Goal: Transaction & Acquisition: Purchase product/service

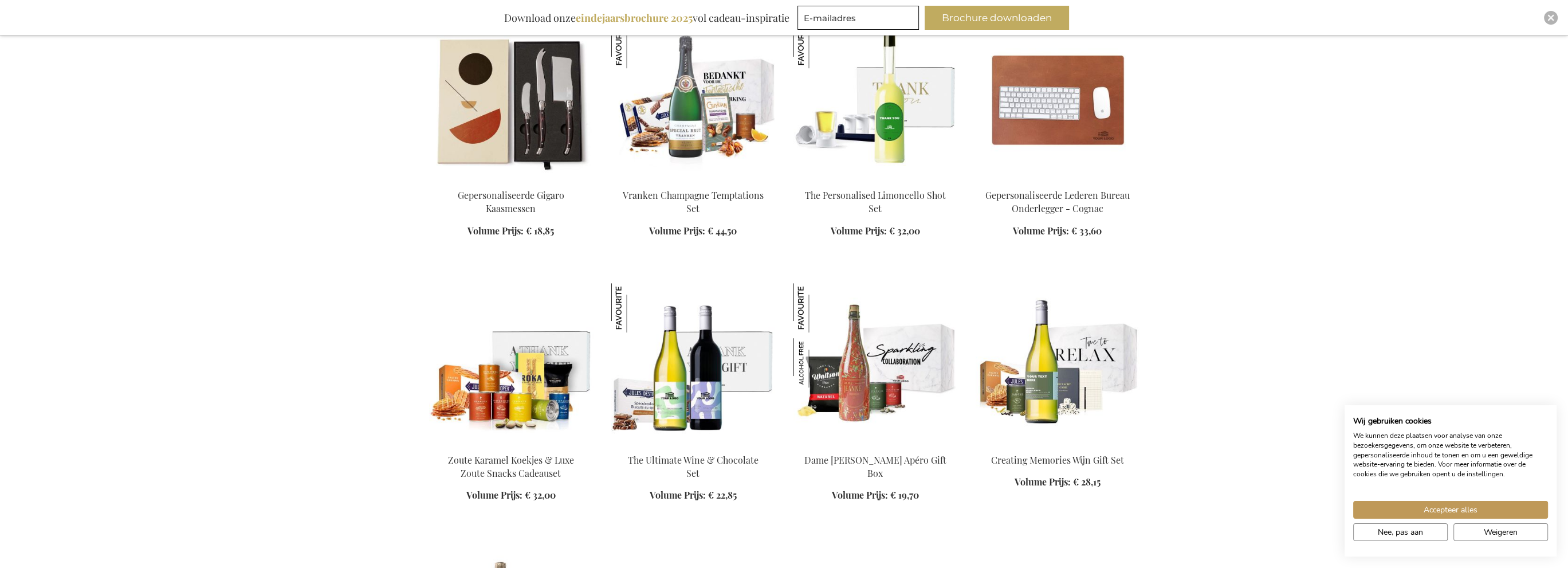
scroll to position [1376, 0]
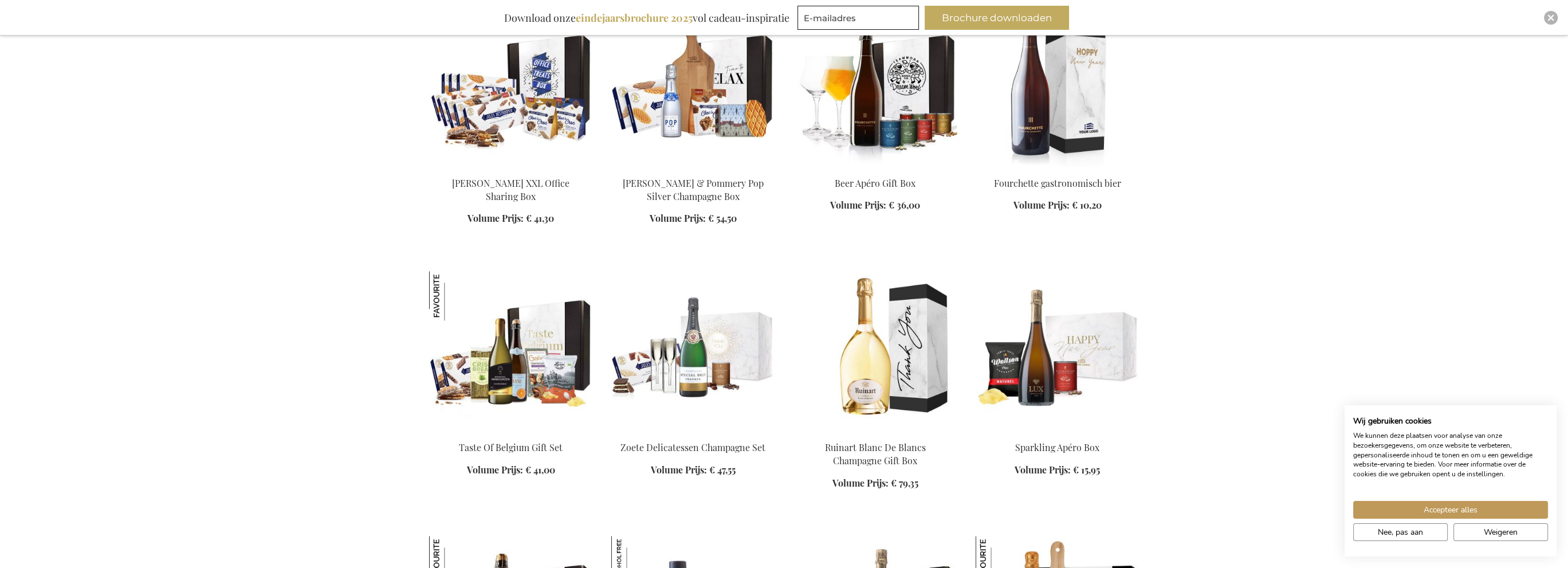
scroll to position [2179, 0]
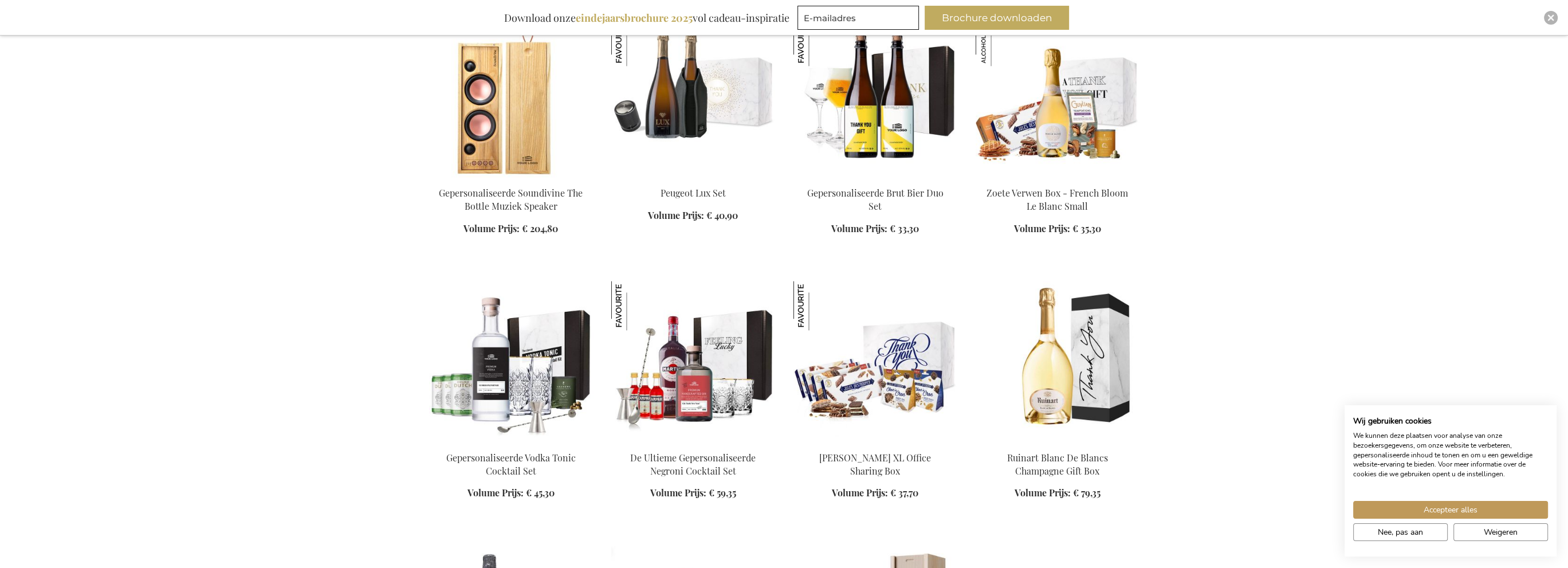
scroll to position [2982, 0]
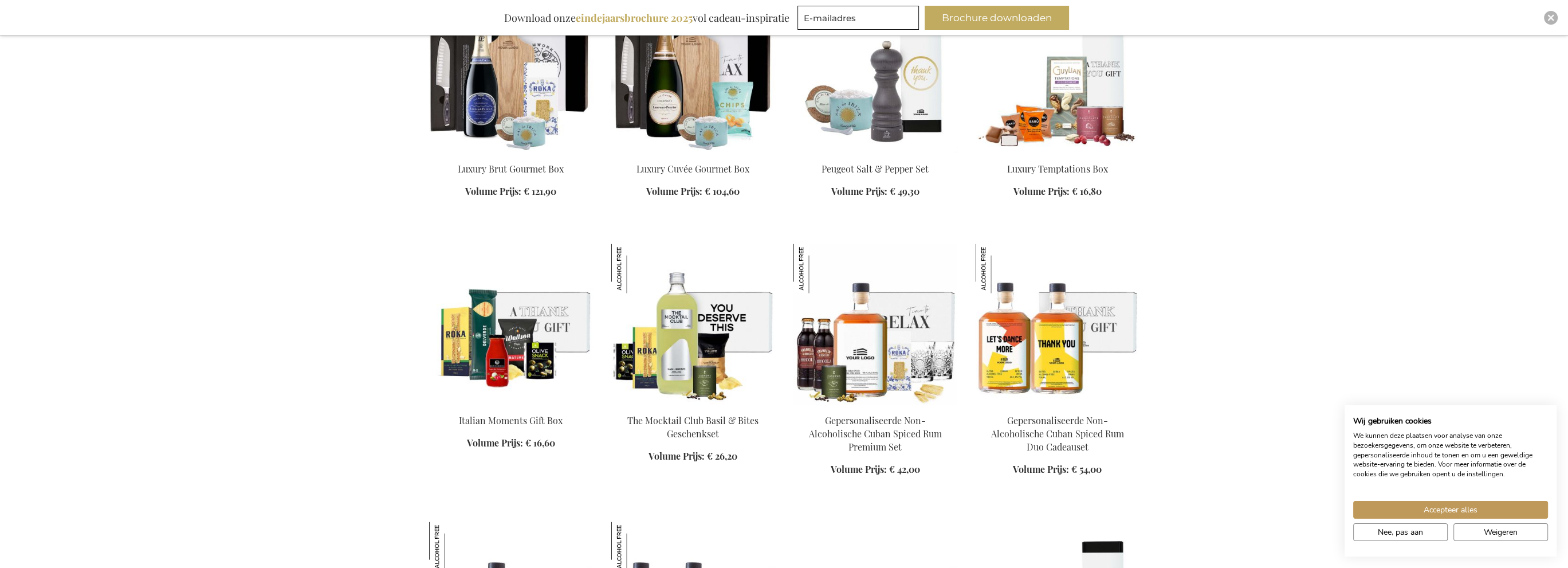
scroll to position [4071, 0]
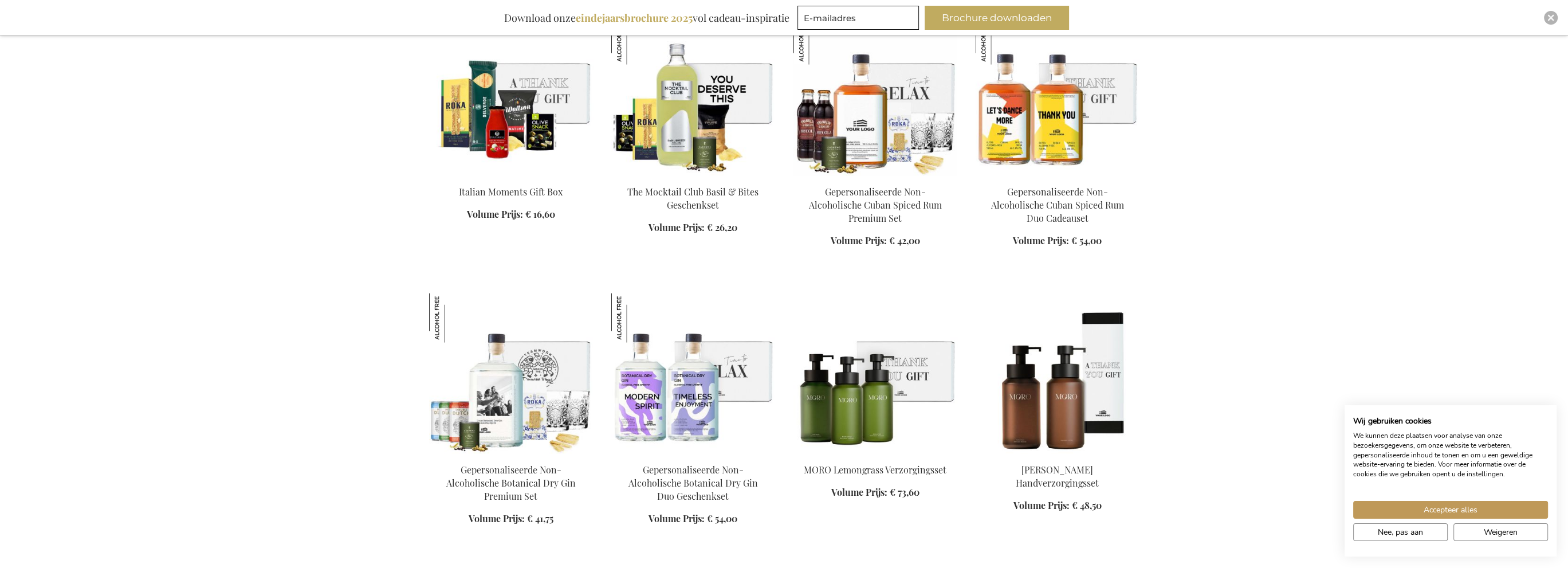
scroll to position [4300, 0]
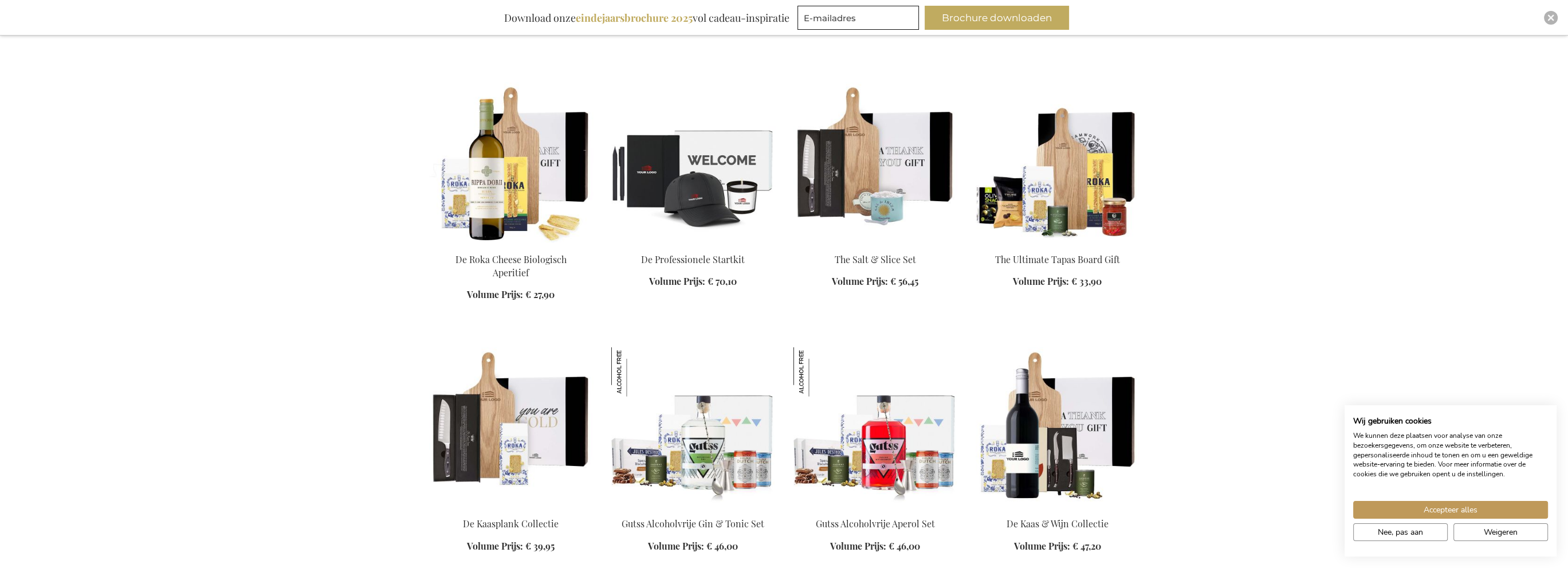
scroll to position [5333, 0]
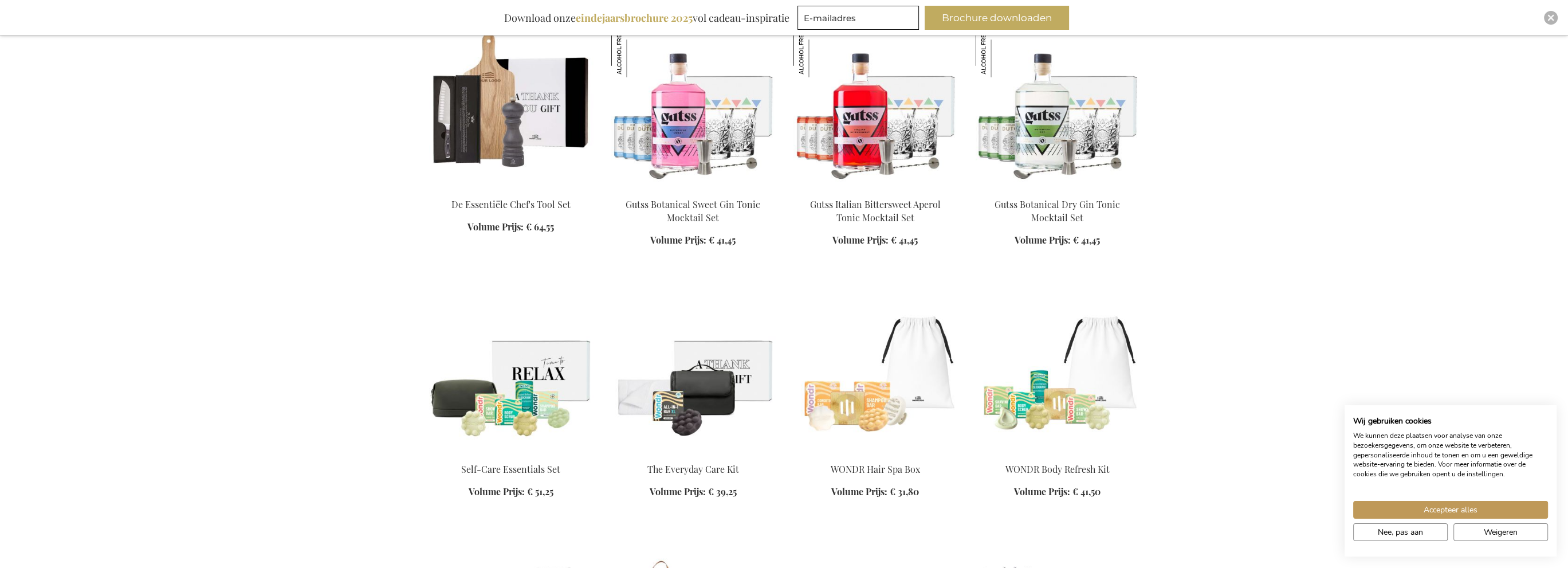
scroll to position [5906, 0]
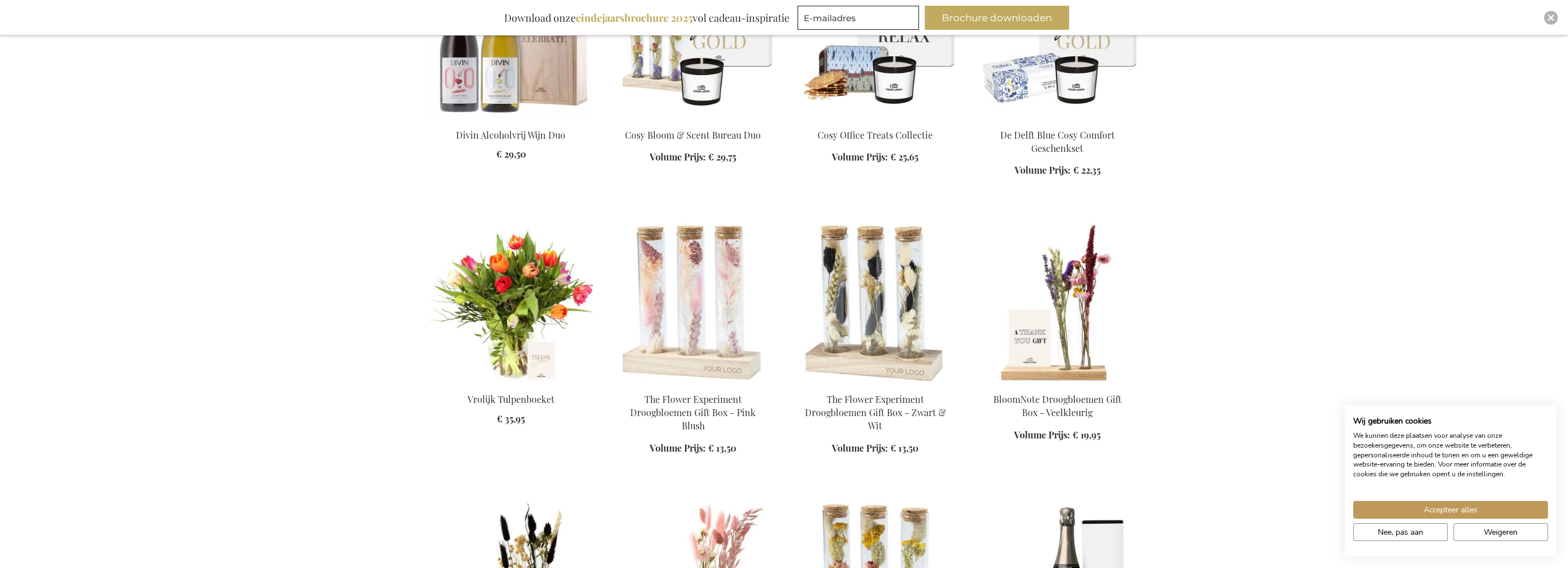
scroll to position [6938, 0]
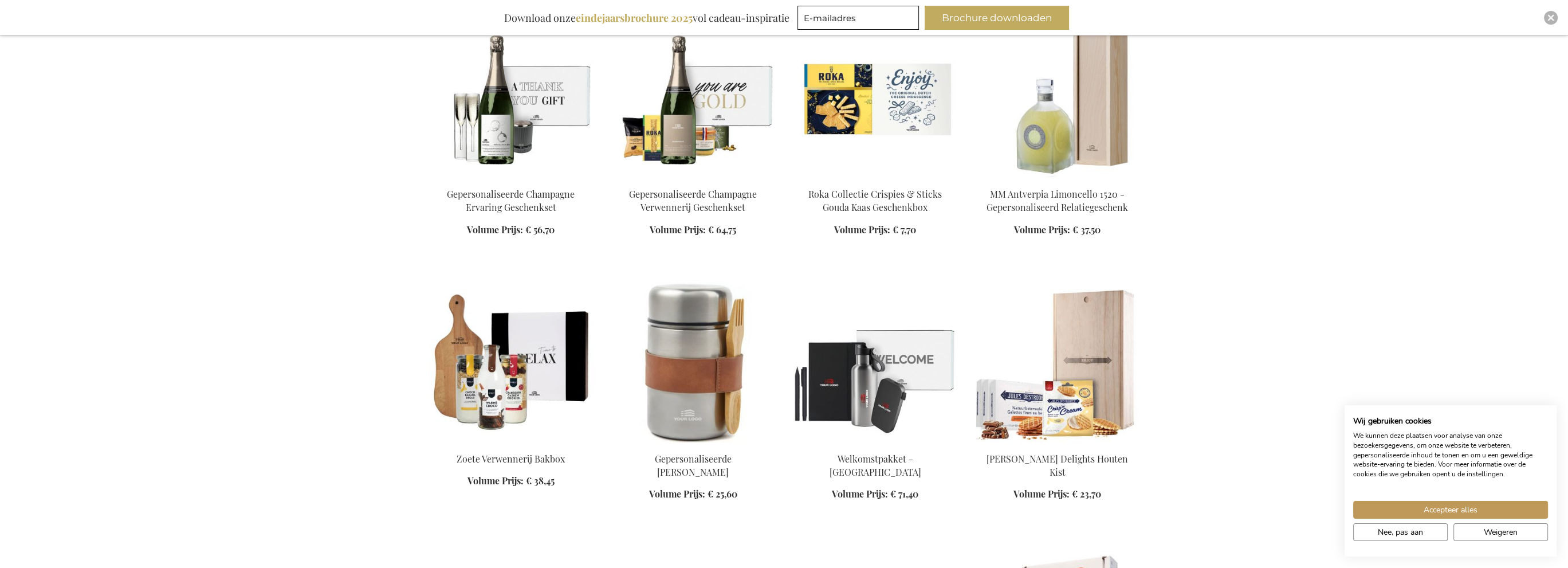
scroll to position [7798, 0]
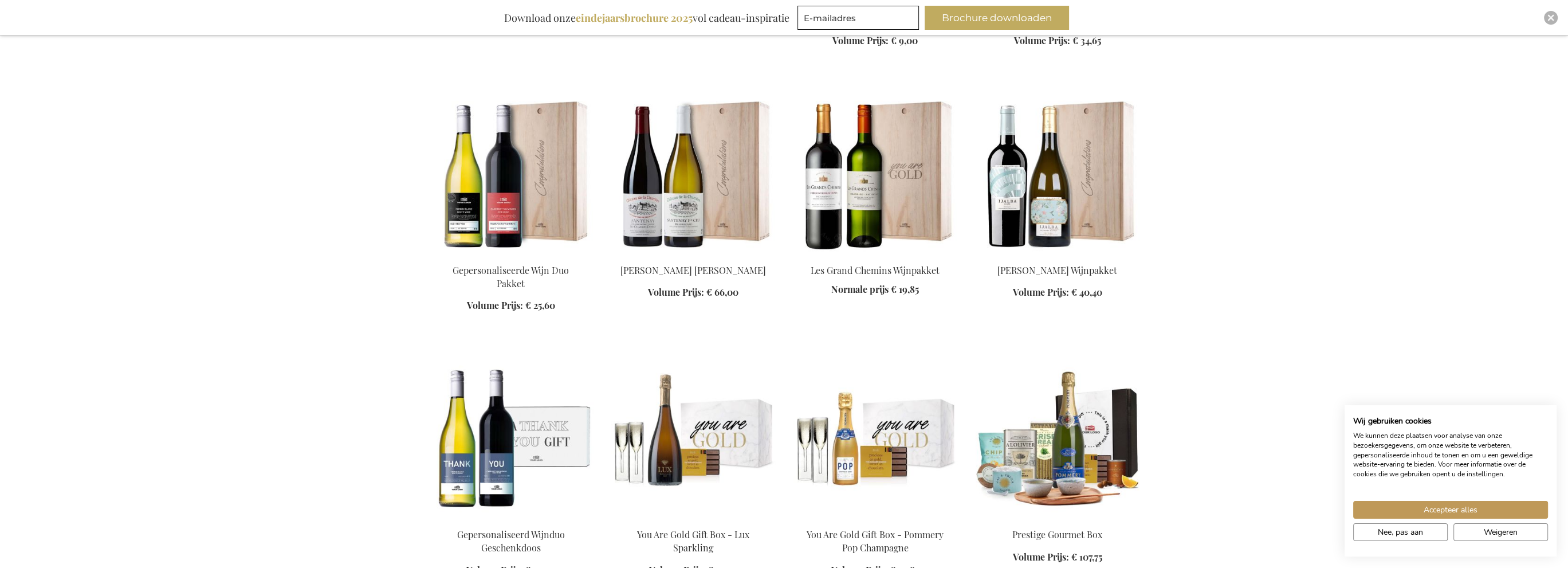
scroll to position [8428, 0]
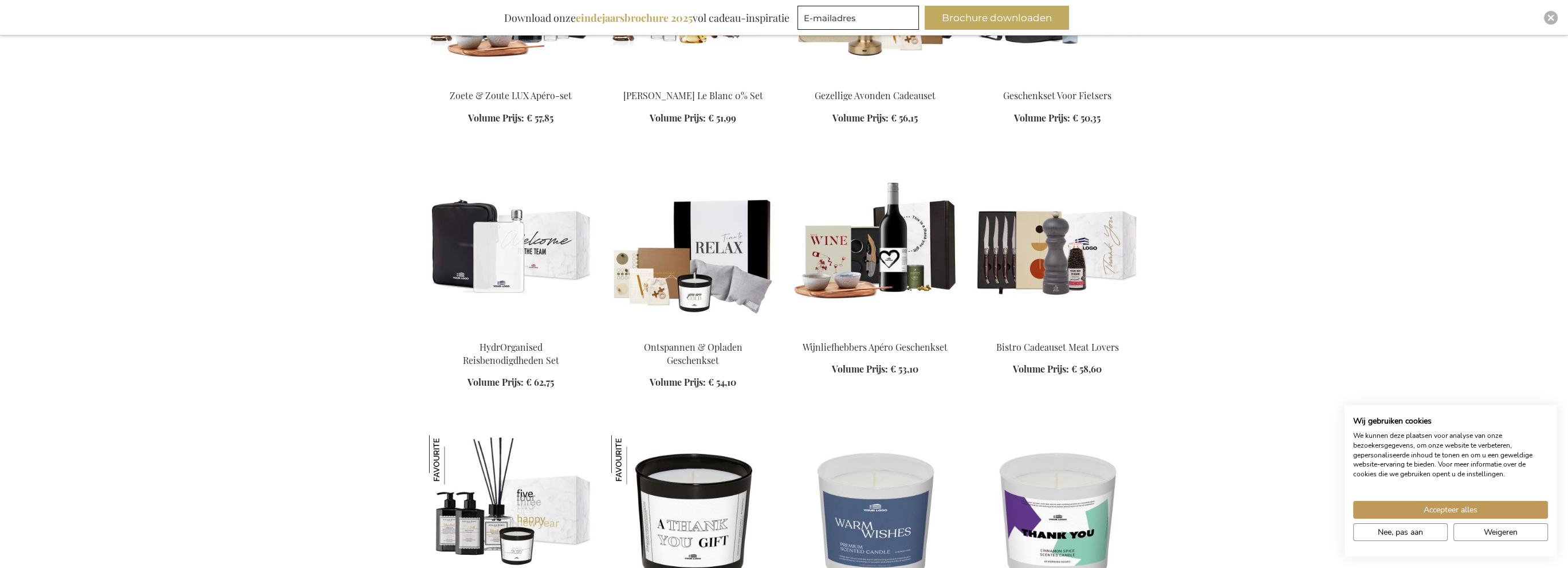
scroll to position [9461, 0]
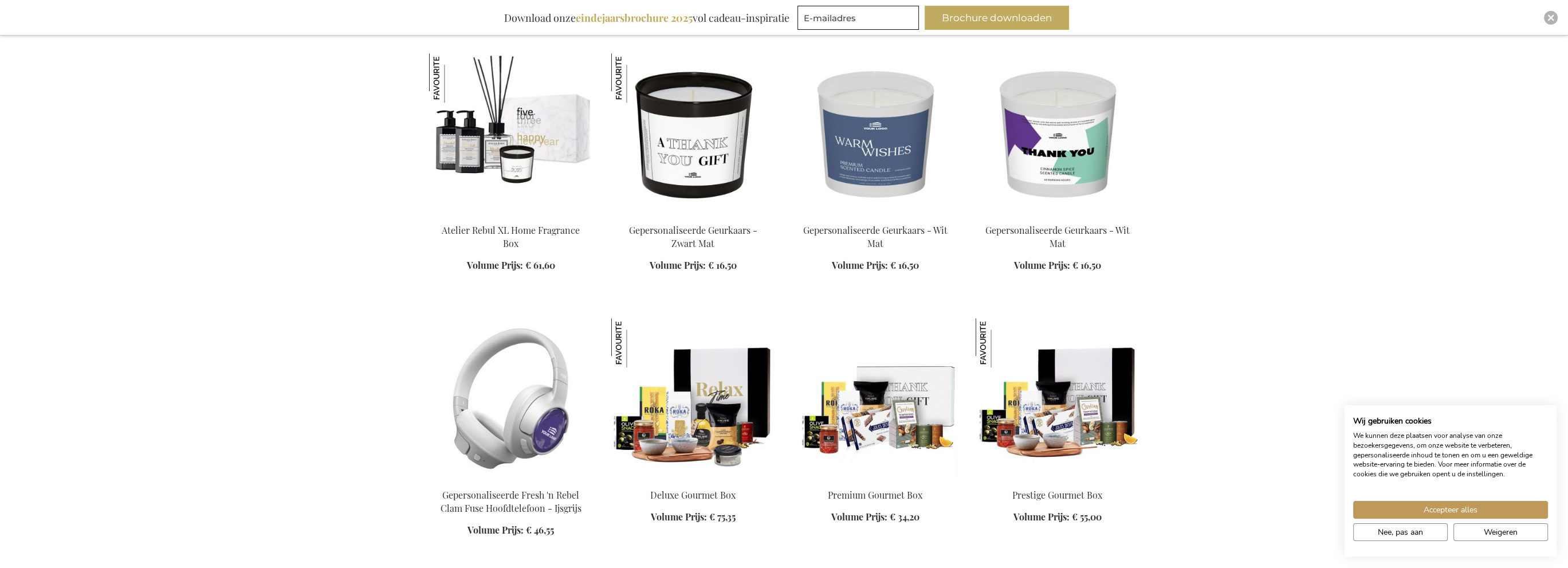
scroll to position [9805, 0]
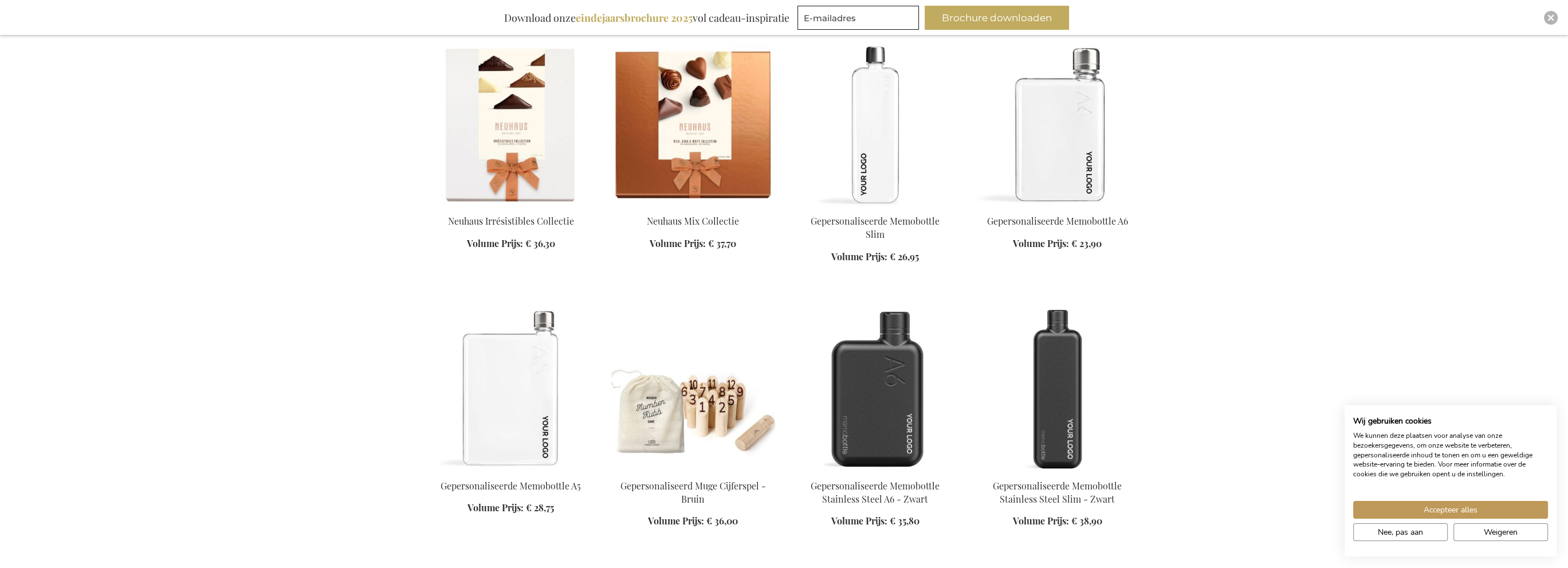
scroll to position [10837, 0]
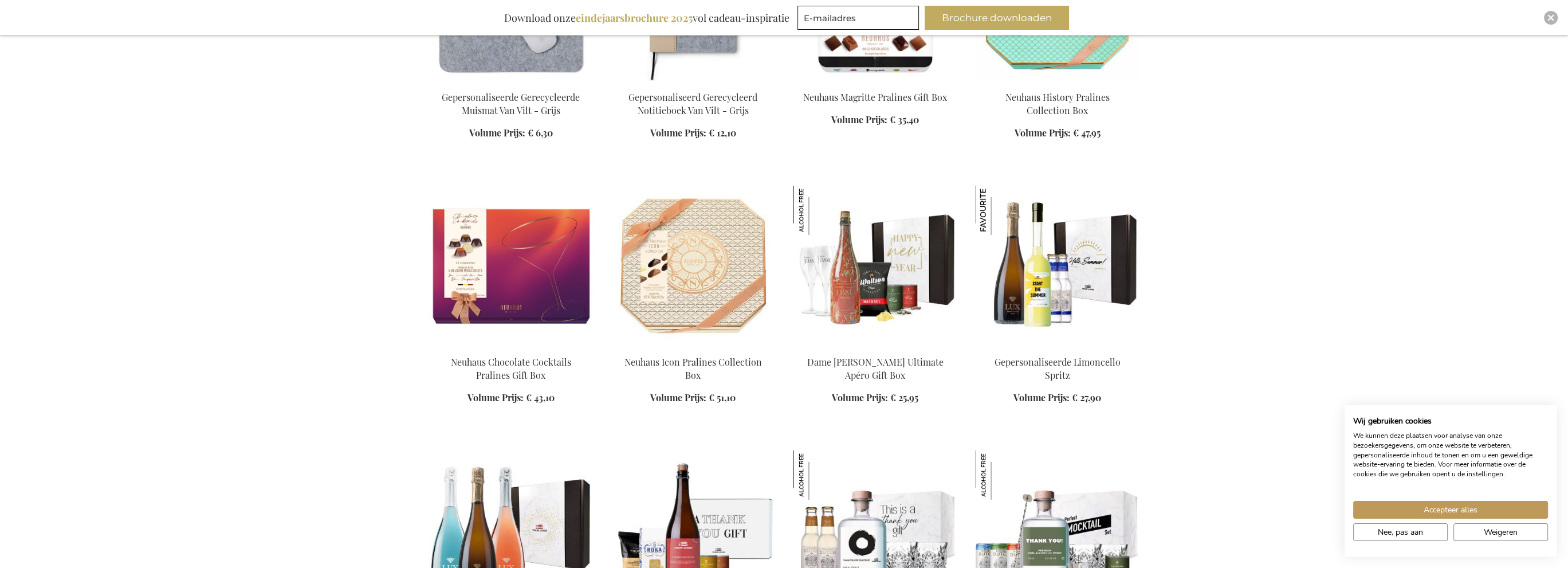
scroll to position [13646, 0]
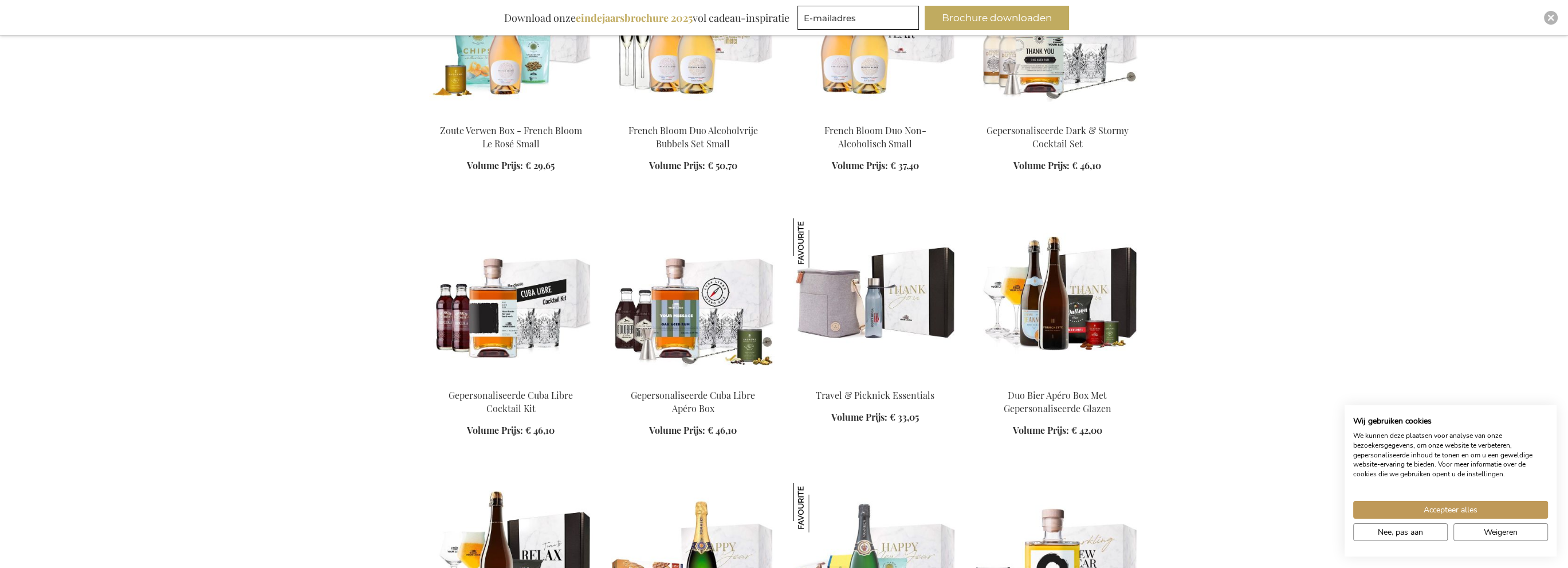
scroll to position [14678, 0]
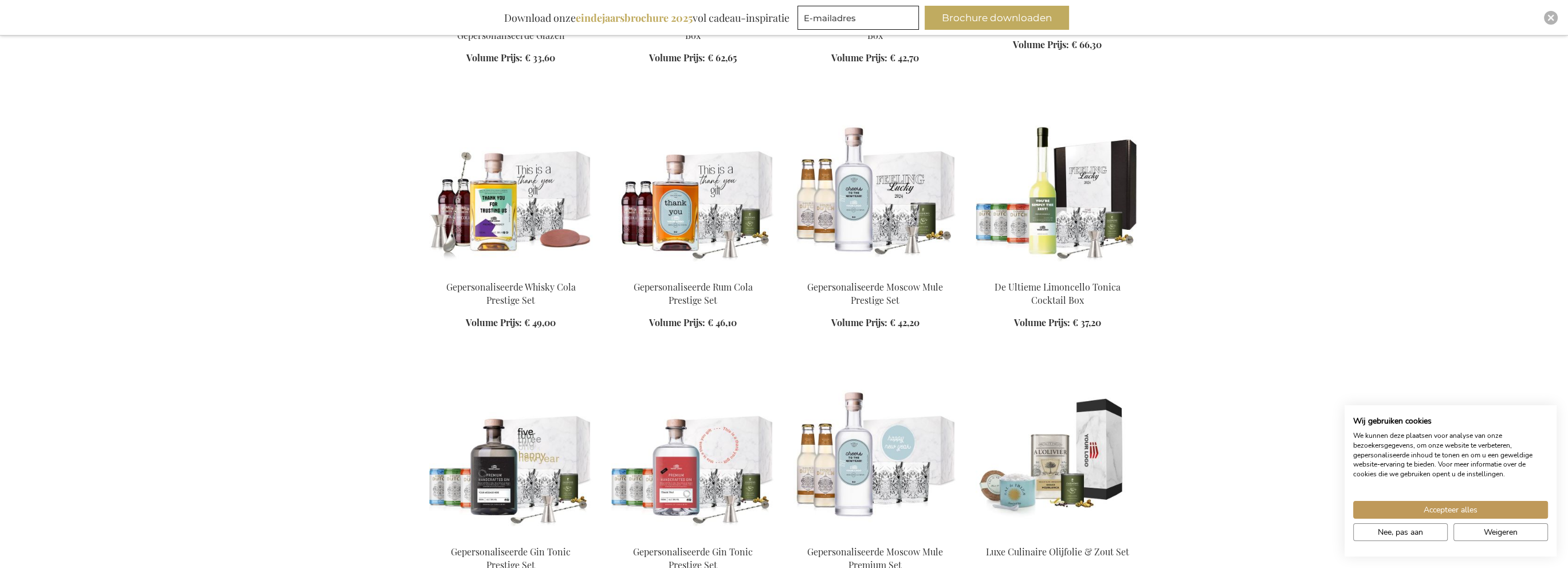
scroll to position [15711, 0]
